Goal: Transaction & Acquisition: Purchase product/service

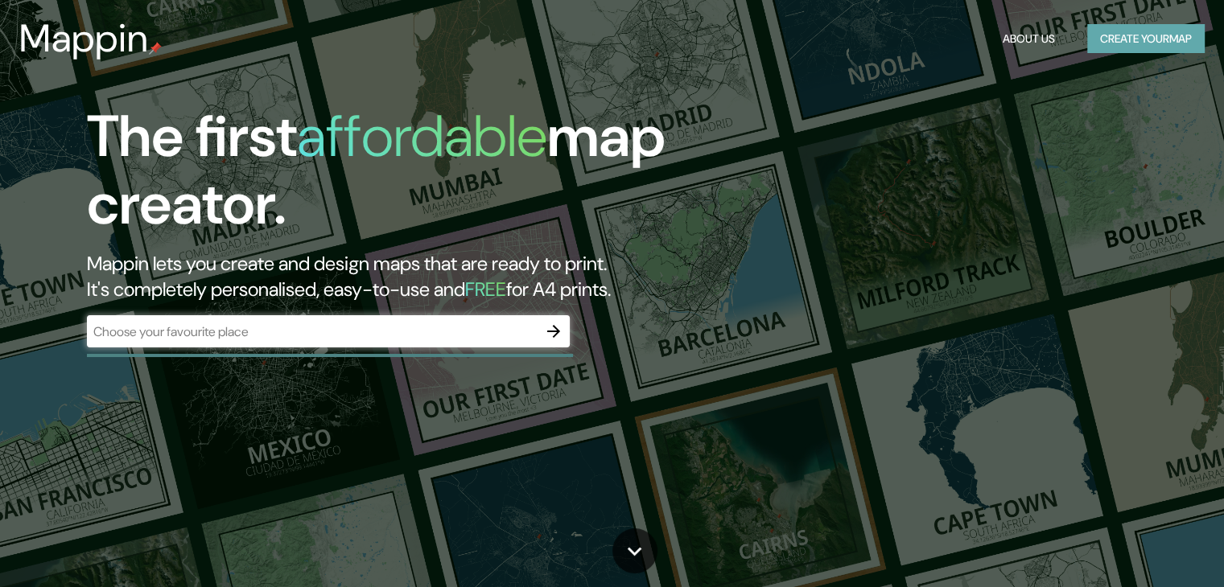
click at [1156, 52] on button "Create your map" at bounding box center [1145, 39] width 117 height 30
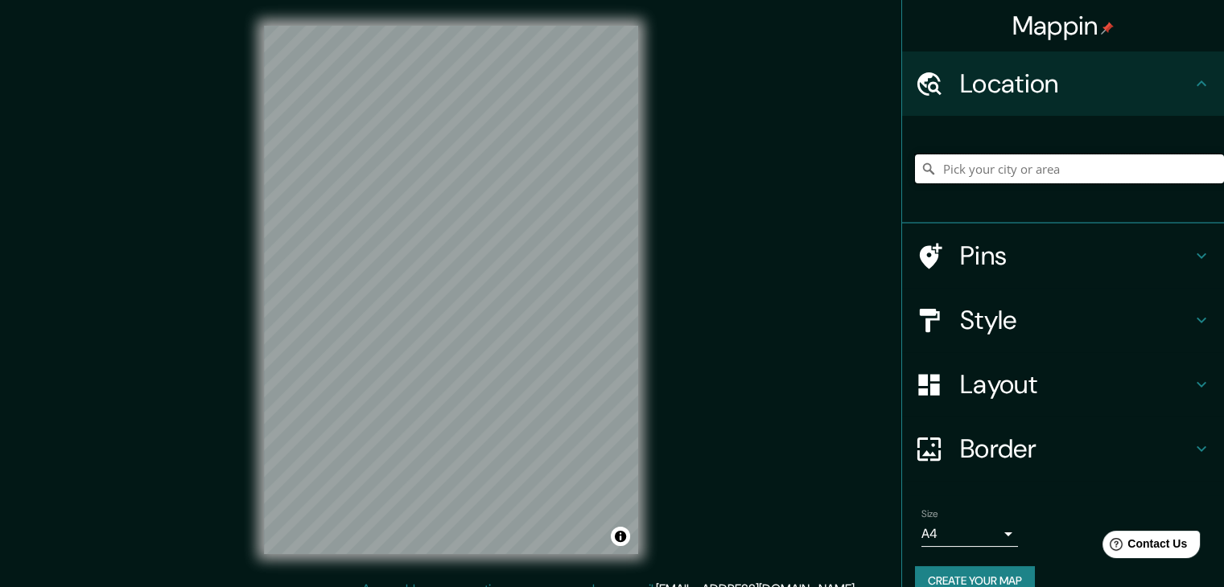
click at [1021, 173] on input "Pick your city or area" at bounding box center [1069, 169] width 309 height 29
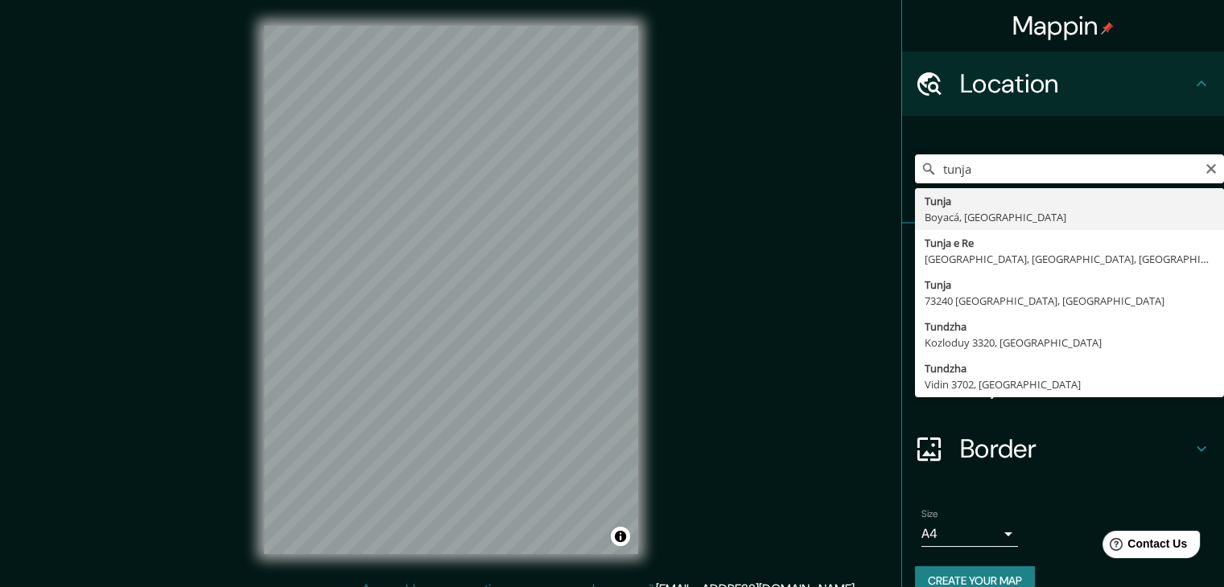
type input "Tunja, Boyacá, [GEOGRAPHIC_DATA]"
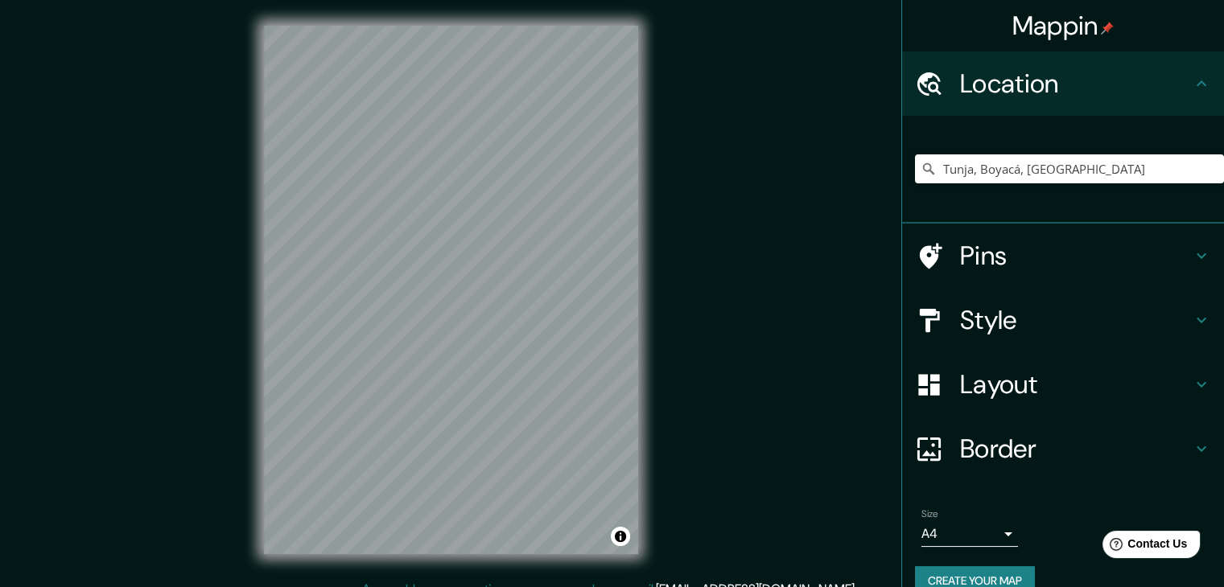
click at [1003, 316] on h4 "Style" at bounding box center [1076, 320] width 232 height 32
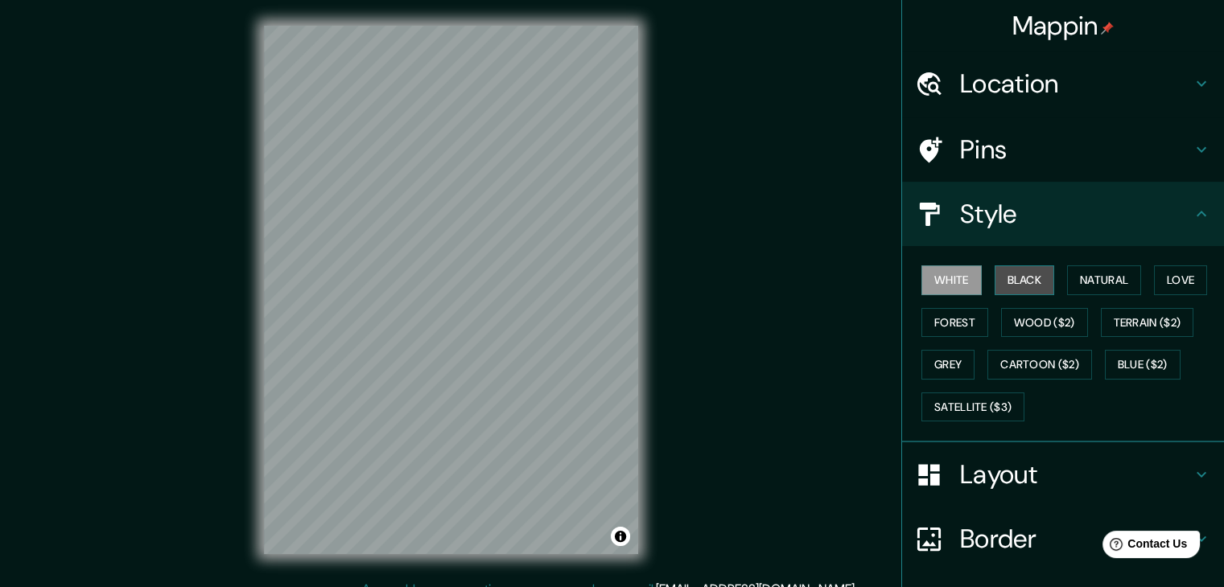
click at [1020, 283] on button "Black" at bounding box center [1025, 281] width 60 height 30
click at [618, 220] on div "Mappin Location [GEOGRAPHIC_DATA], [GEOGRAPHIC_DATA], [GEOGRAPHIC_DATA] Pins St…" at bounding box center [612, 303] width 1224 height 606
drag, startPoint x: 711, startPoint y: 167, endPoint x: 347, endPoint y: 554, distance: 532.3
click at [347, 554] on div "© Mapbox © OpenStreetMap Improve this map" at bounding box center [451, 290] width 426 height 580
